Goal: Information Seeking & Learning: Understand process/instructions

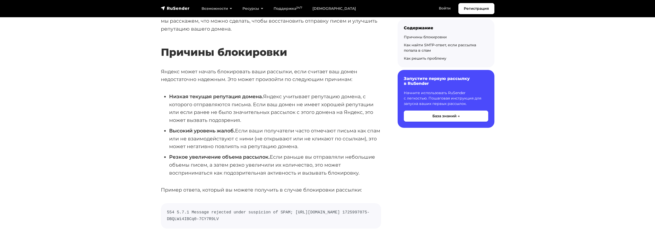
scroll to position [103, 0]
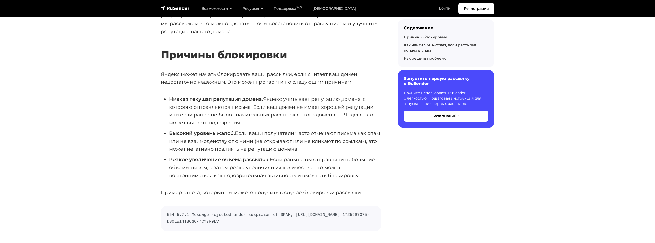
drag, startPoint x: 160, startPoint y: 74, endPoint x: 358, endPoint y: 222, distance: 247.1
copy div "Loremi dolor sitame consectetur adip elitsedd, eius tempori utl etdol magnaaliq…"
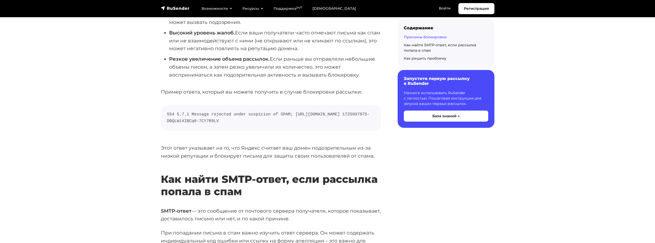
scroll to position [206, 0]
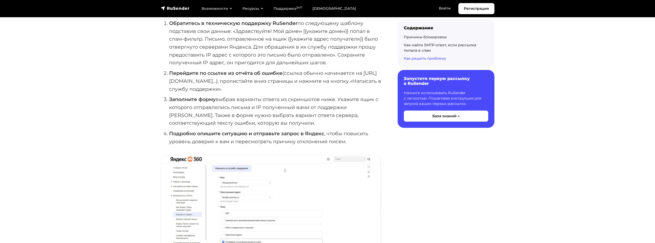
scroll to position [1055, 0]
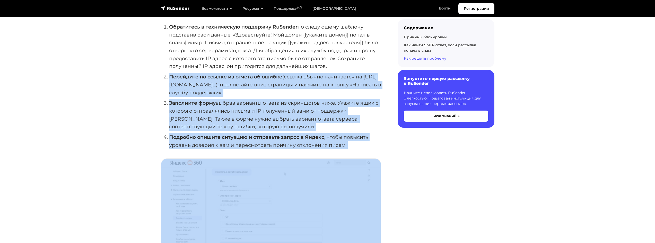
drag, startPoint x: 173, startPoint y: 77, endPoint x: 365, endPoint y: 152, distance: 206.3
copy div "Перейдите по ссылке из отчёта об ошибке (ссылка обычно начинается на [URL][DOMA…"
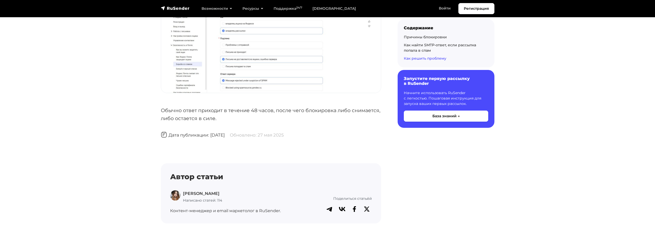
scroll to position [1312, 0]
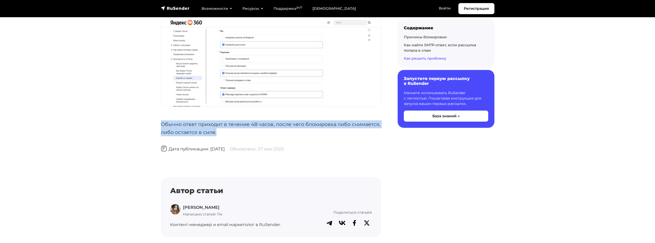
drag, startPoint x: 163, startPoint y: 124, endPoint x: 233, endPoint y: 133, distance: 70.1
click at [233, 133] on p "Обычно ответ приходит в течение 48 часов, после чего блокировка либо снимается,…" at bounding box center [271, 128] width 220 height 16
copy p "Обычно ответ приходит в течение 48 часов, после чего блокировка либо снимается,…"
